Goal: Share content

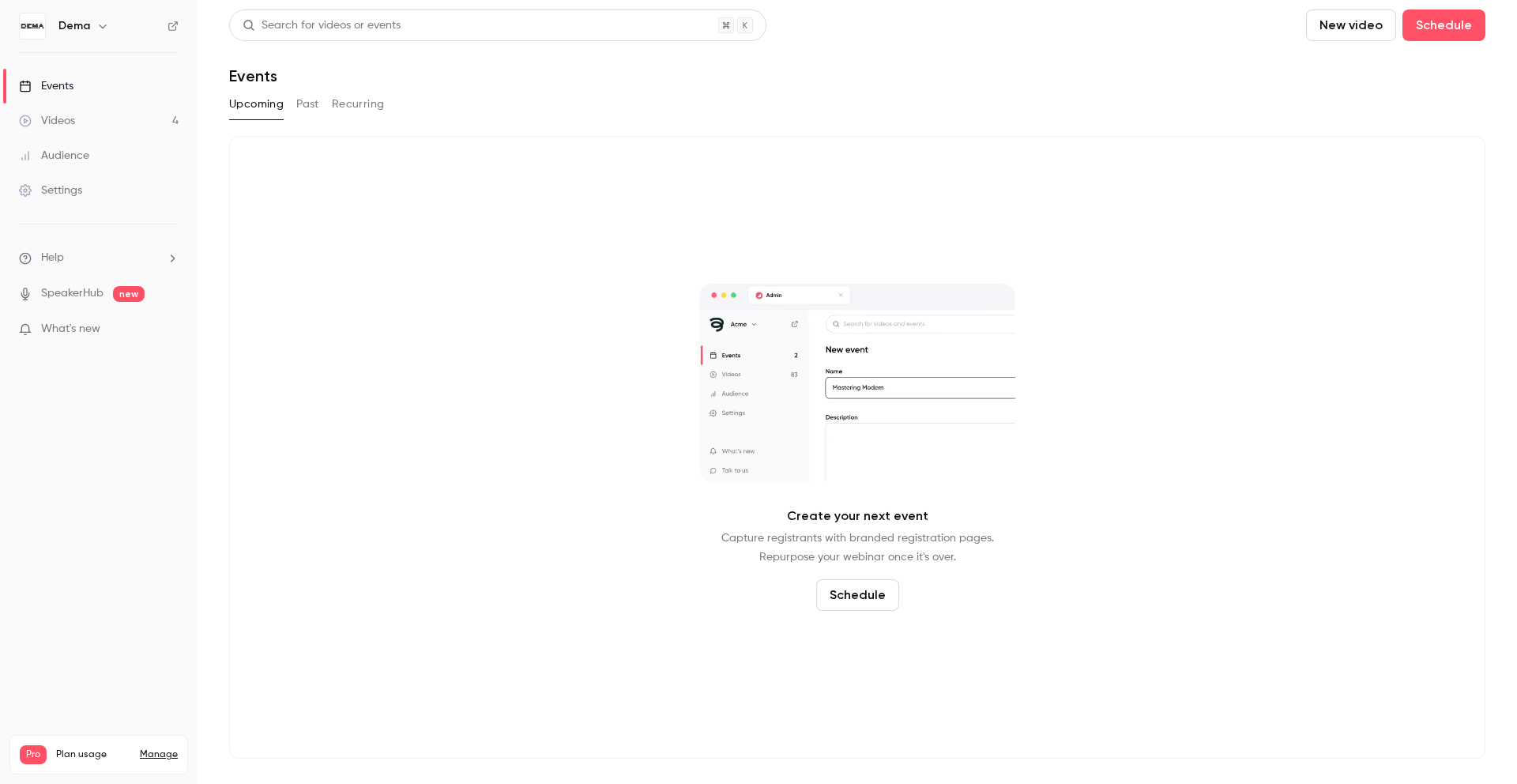
click at [117, 123] on link "Videos 4" at bounding box center [99, 121] width 198 height 35
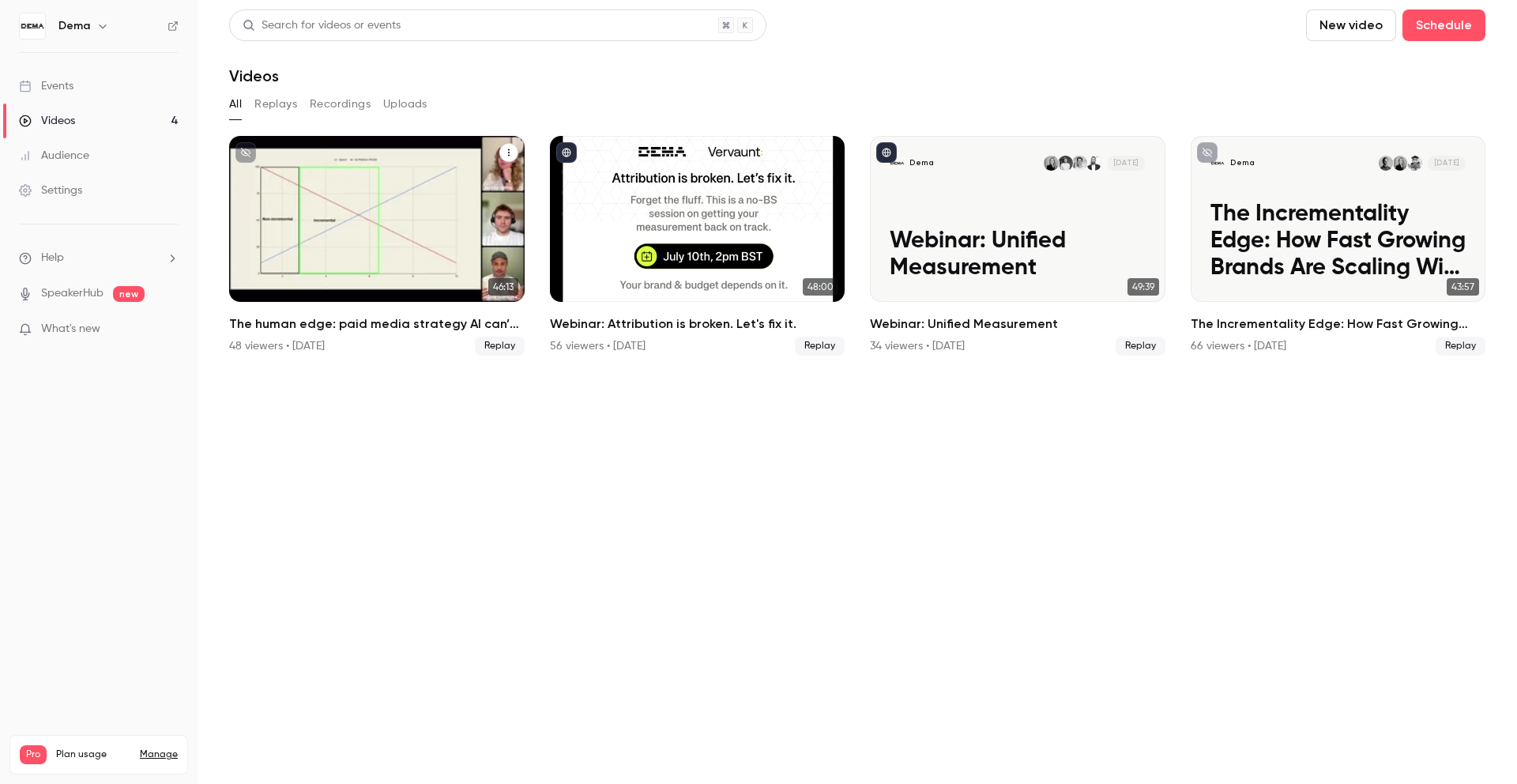
click at [456, 326] on h2 "The human edge: paid media strategy AI can’t replace" at bounding box center [377, 324] width 296 height 19
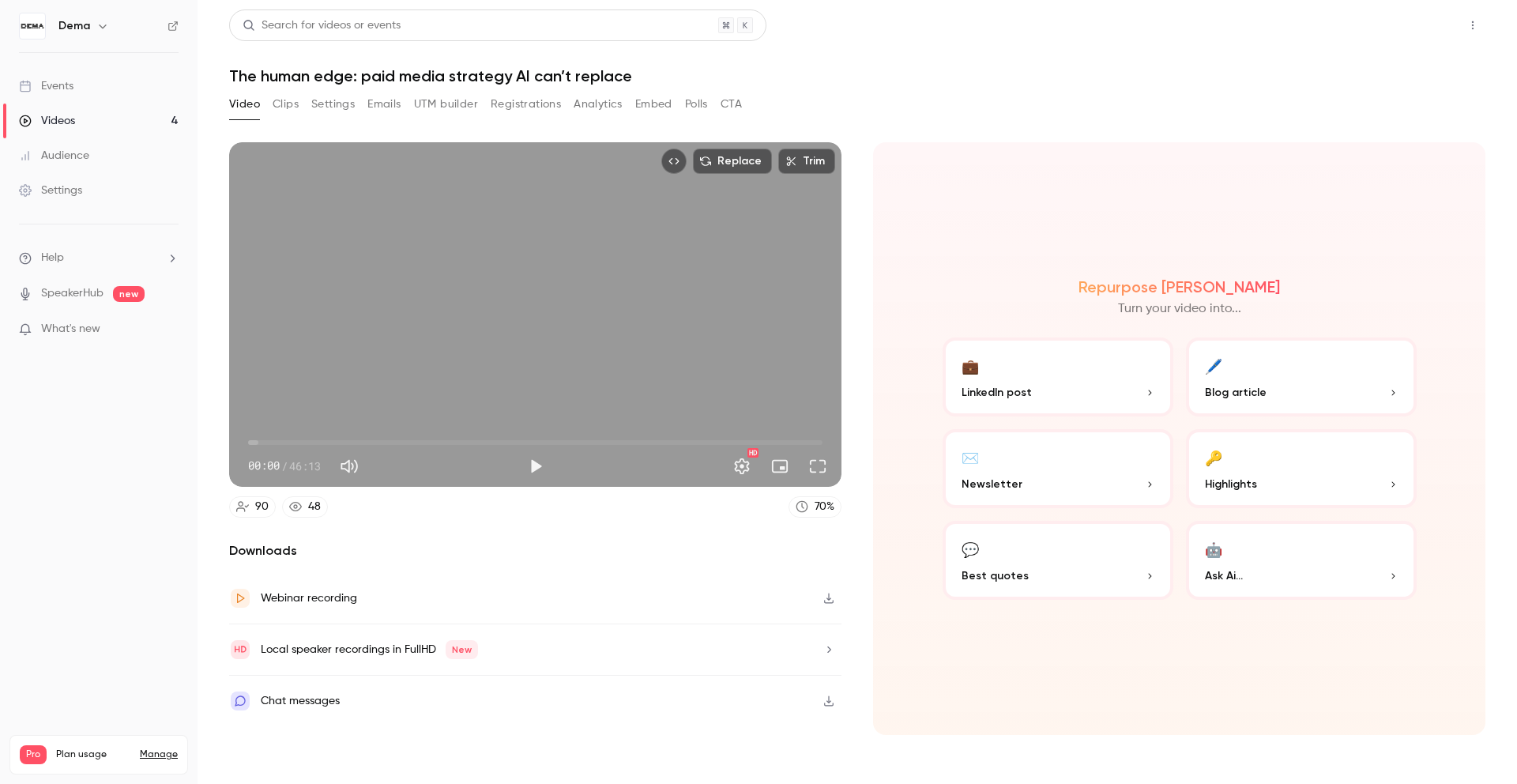
click at [1414, 28] on button "Share" at bounding box center [1416, 25] width 62 height 31
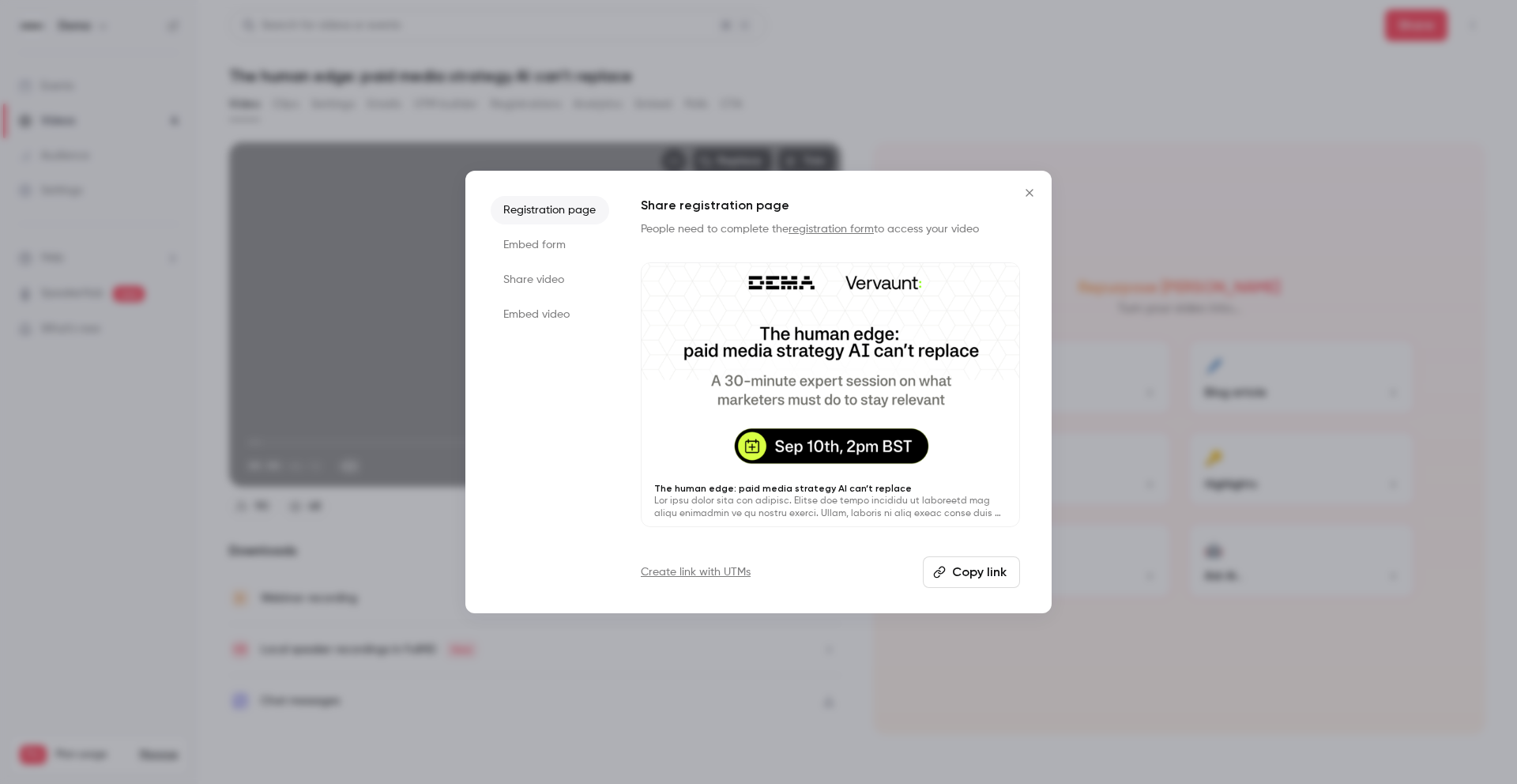
click at [551, 281] on li "Share video" at bounding box center [550, 280] width 118 height 28
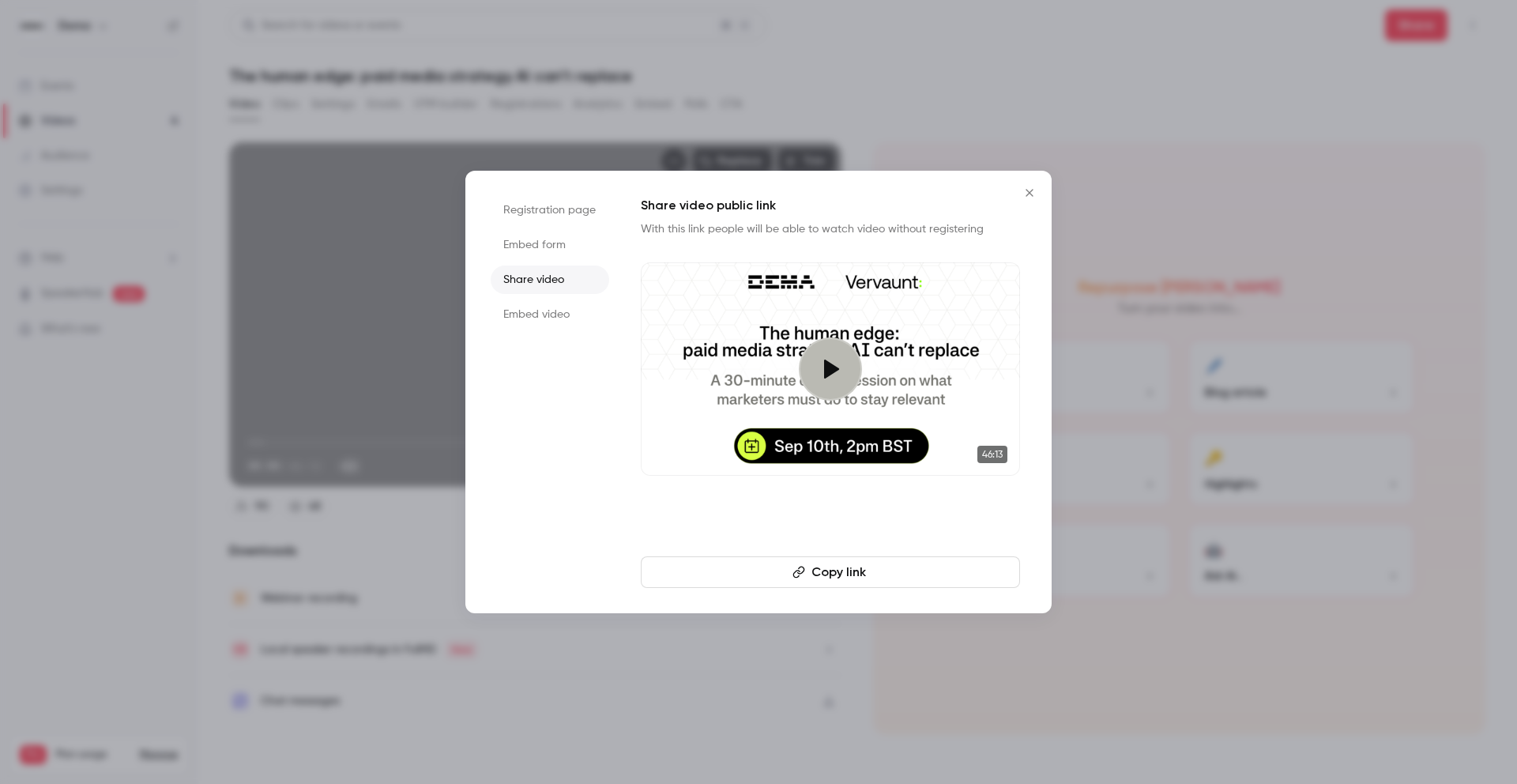
click at [831, 574] on button "Copy link" at bounding box center [831, 572] width 379 height 31
drag, startPoint x: 1031, startPoint y: 185, endPoint x: 944, endPoint y: 296, distance: 141.0
click at [944, 296] on div "Registration page Embed form Share video Embed video Share video public link Wi…" at bounding box center [758, 392] width 586 height 442
click at [823, 570] on button "Copy link" at bounding box center [831, 572] width 379 height 31
click at [1031, 197] on icon "Close" at bounding box center [1029, 192] width 19 height 12
